Goal: Information Seeking & Learning: Learn about a topic

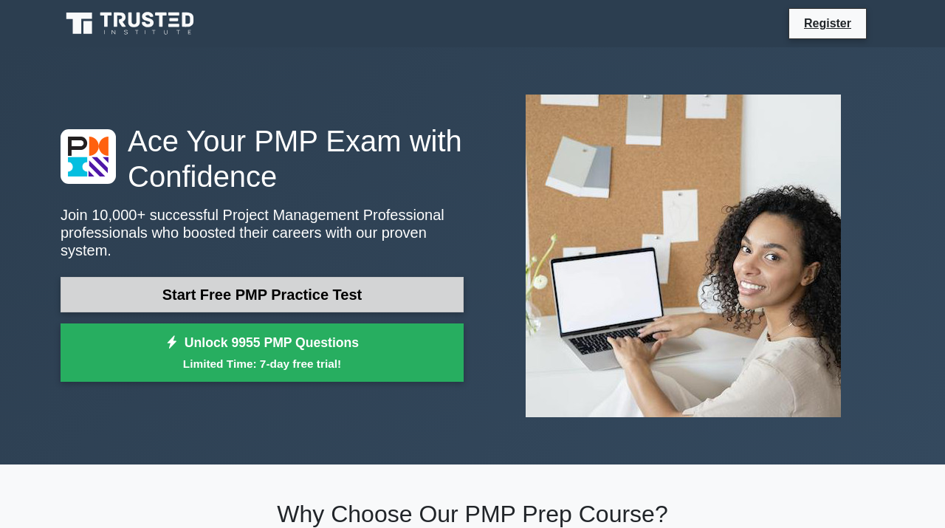
click at [224, 289] on link "Start Free PMP Practice Test" at bounding box center [262, 294] width 403 height 35
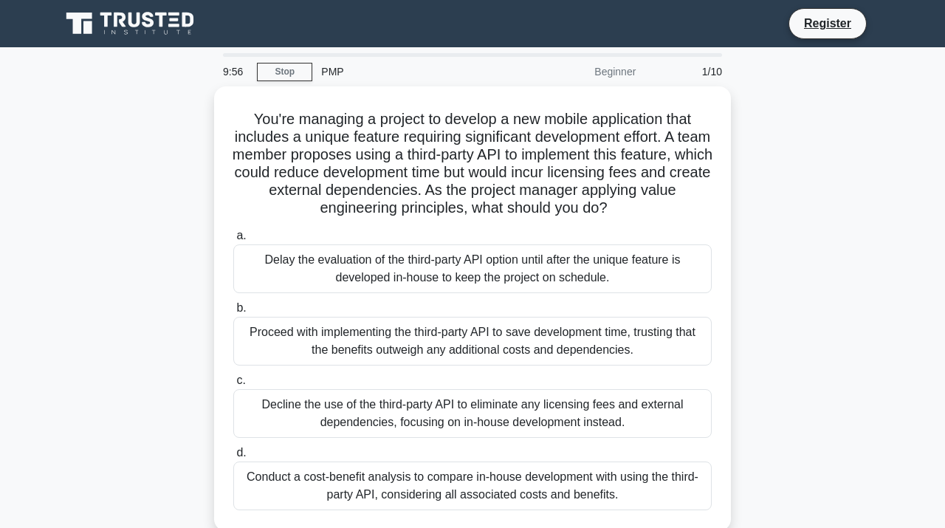
click at [224, 289] on div "a. Delay the evaluation of the third-party API option until after the unique fe…" at bounding box center [472, 260] width 496 height 66
click at [286, 60] on div "9:52 Stop PMP Beginner 1/10" at bounding box center [472, 72] width 517 height 30
click at [286, 66] on link "Stop" at bounding box center [284, 72] width 55 height 18
